Goal: Navigation & Orientation: Find specific page/section

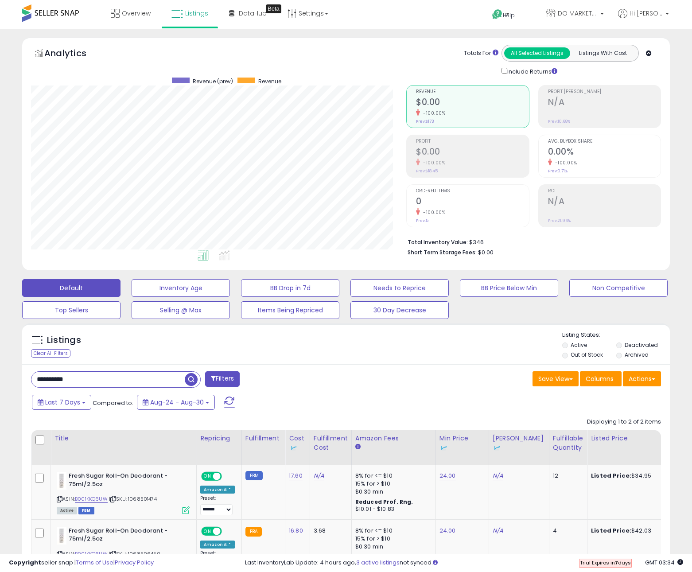
click at [73, 21] on span at bounding box center [50, 12] width 57 height 17
click at [69, 16] on span at bounding box center [50, 12] width 57 height 17
click at [69, 12] on span at bounding box center [50, 12] width 57 height 17
click at [196, 15] on span "Listings" at bounding box center [196, 13] width 23 height 9
